Goal: Task Accomplishment & Management: Use online tool/utility

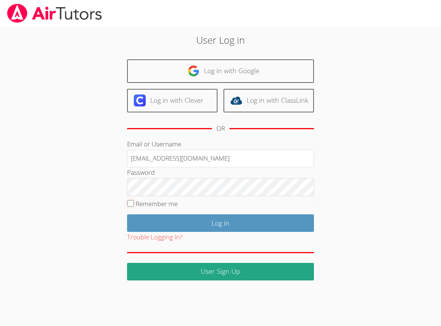
click at [129, 204] on input "Remember me" at bounding box center [130, 203] width 6 height 6
checkbox input "true"
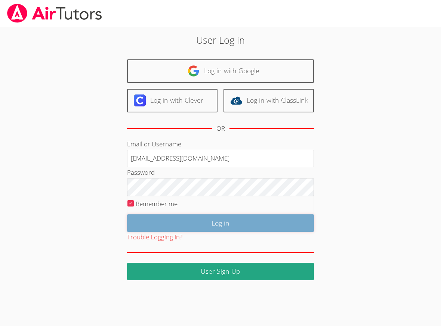
click at [219, 222] on input "Log in" at bounding box center [220, 224] width 187 height 18
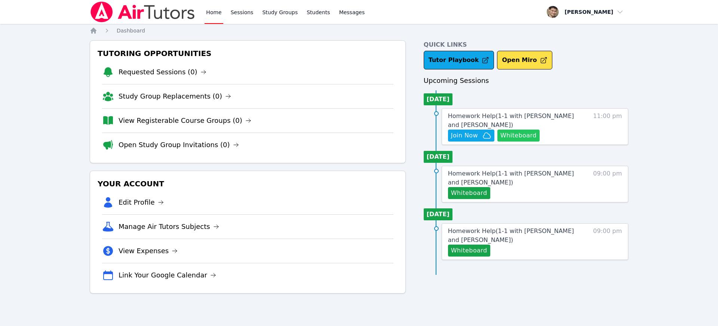
click at [517, 135] on button "Whiteboard" at bounding box center [518, 136] width 42 height 12
